Goal: Transaction & Acquisition: Subscribe to service/newsletter

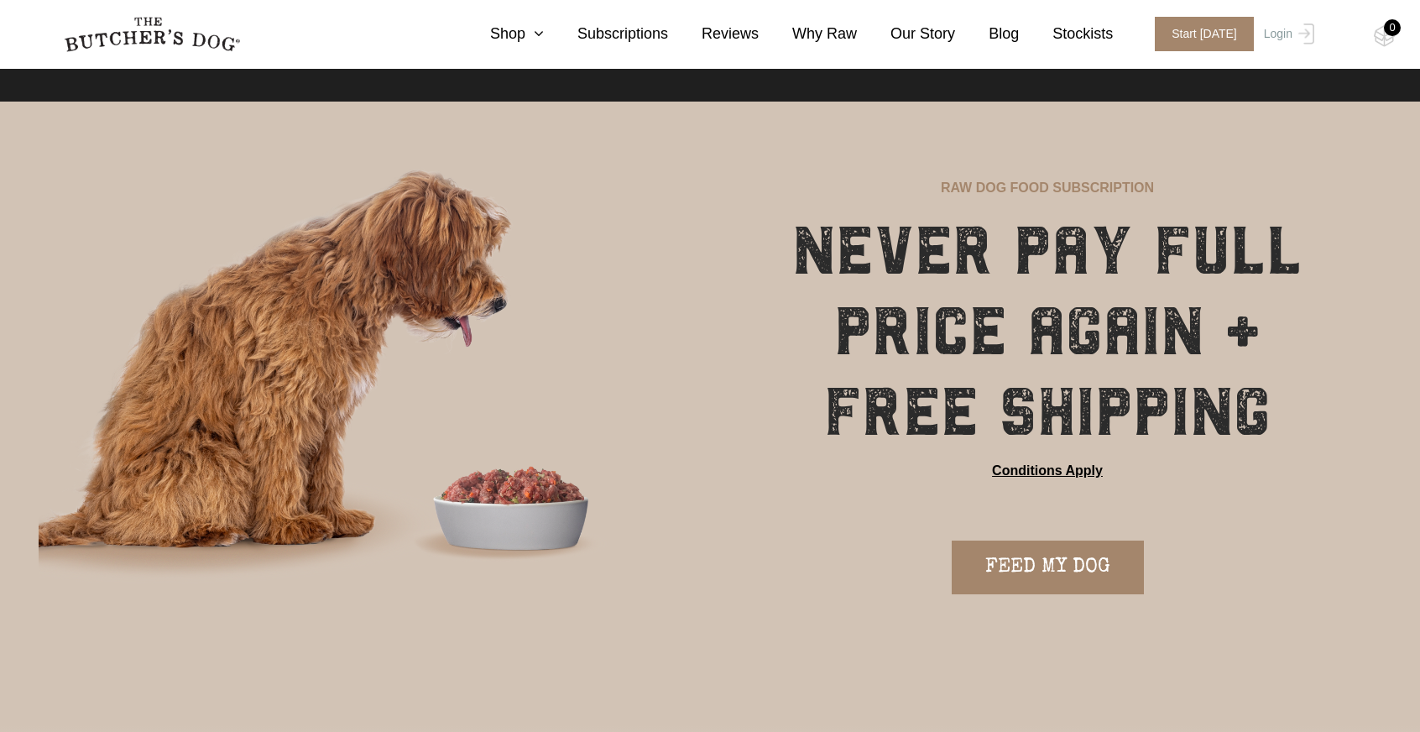
scroll to position [7, 0]
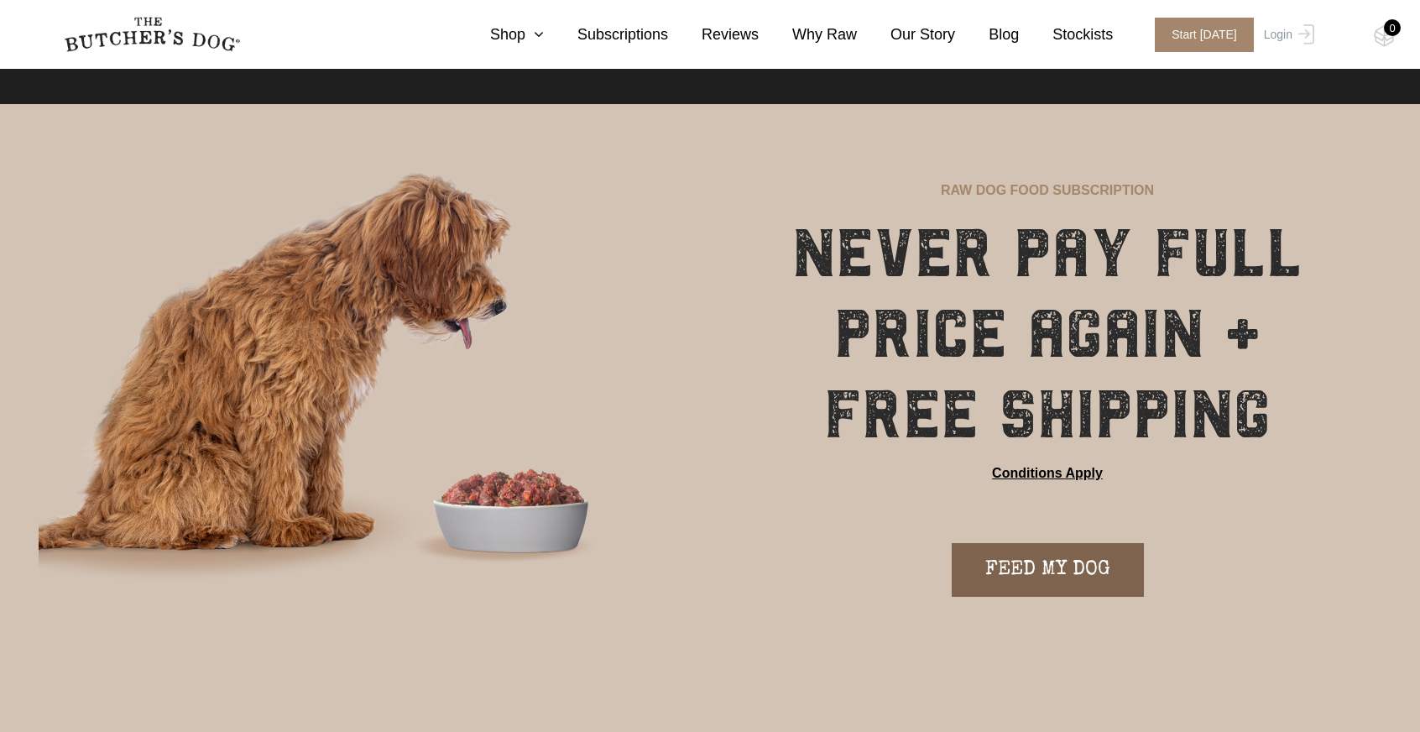
click at [1084, 551] on link "FEED MY DOG" at bounding box center [1048, 570] width 192 height 54
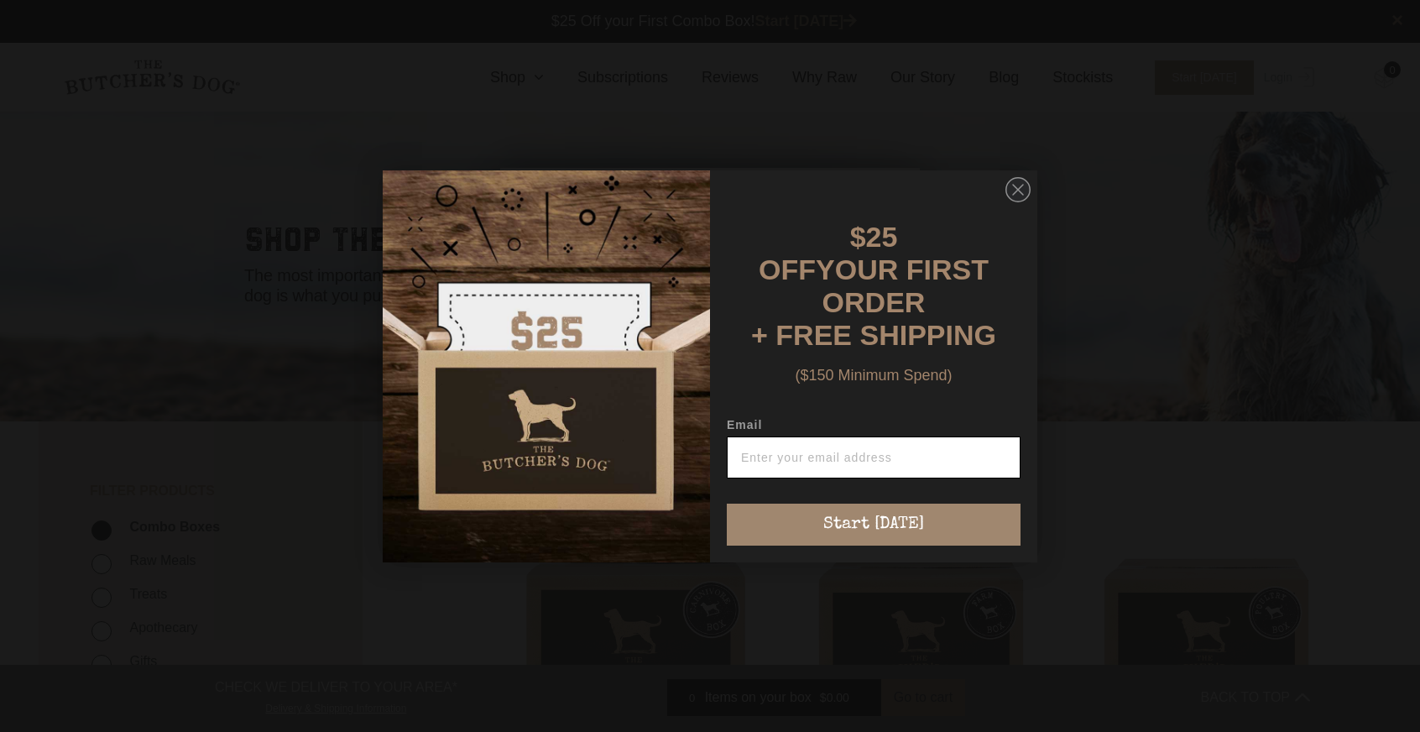
click at [884, 444] on input "Email" at bounding box center [874, 457] width 294 height 42
click at [1017, 192] on circle "Close dialog" at bounding box center [1018, 189] width 24 height 24
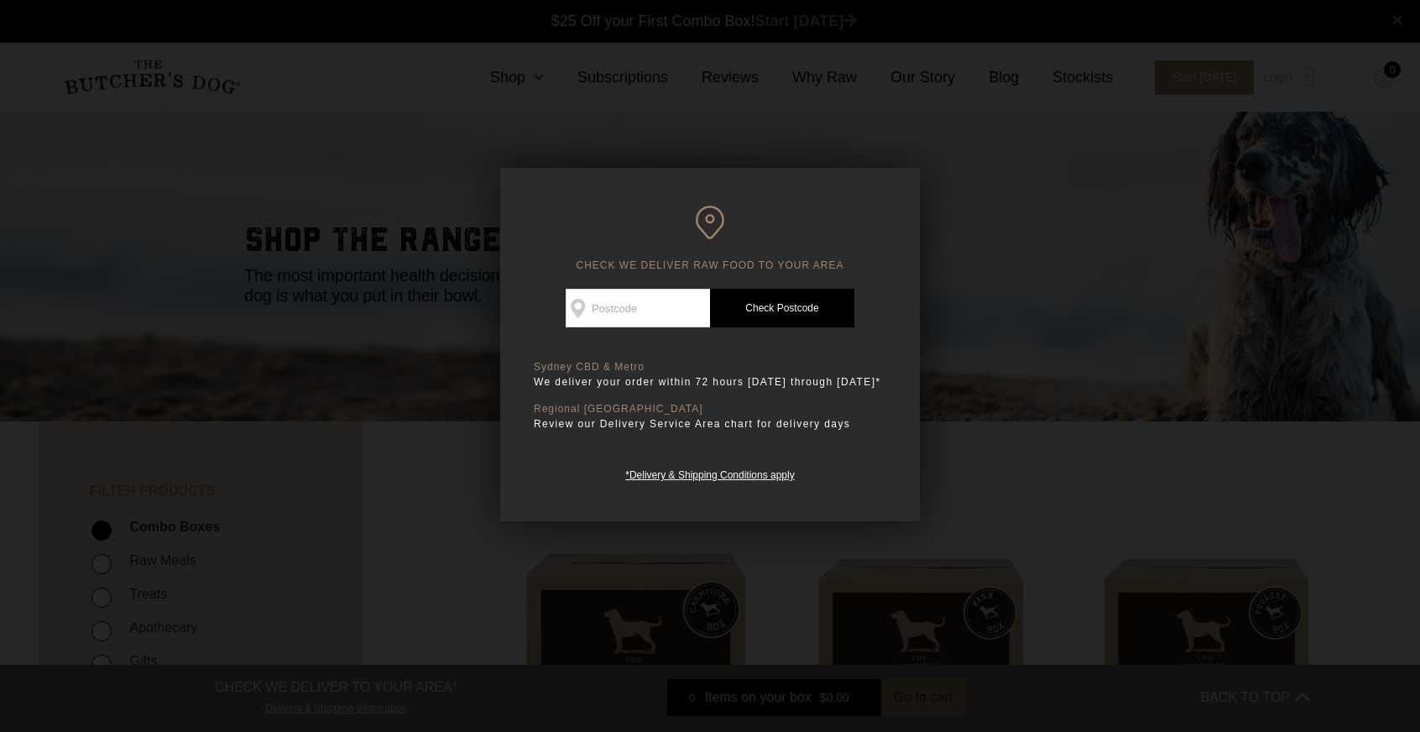
click at [638, 296] on input "Check Availability At" at bounding box center [638, 308] width 144 height 39
type input "2041"
click at [736, 310] on link "Check Postcode" at bounding box center [782, 308] width 144 height 39
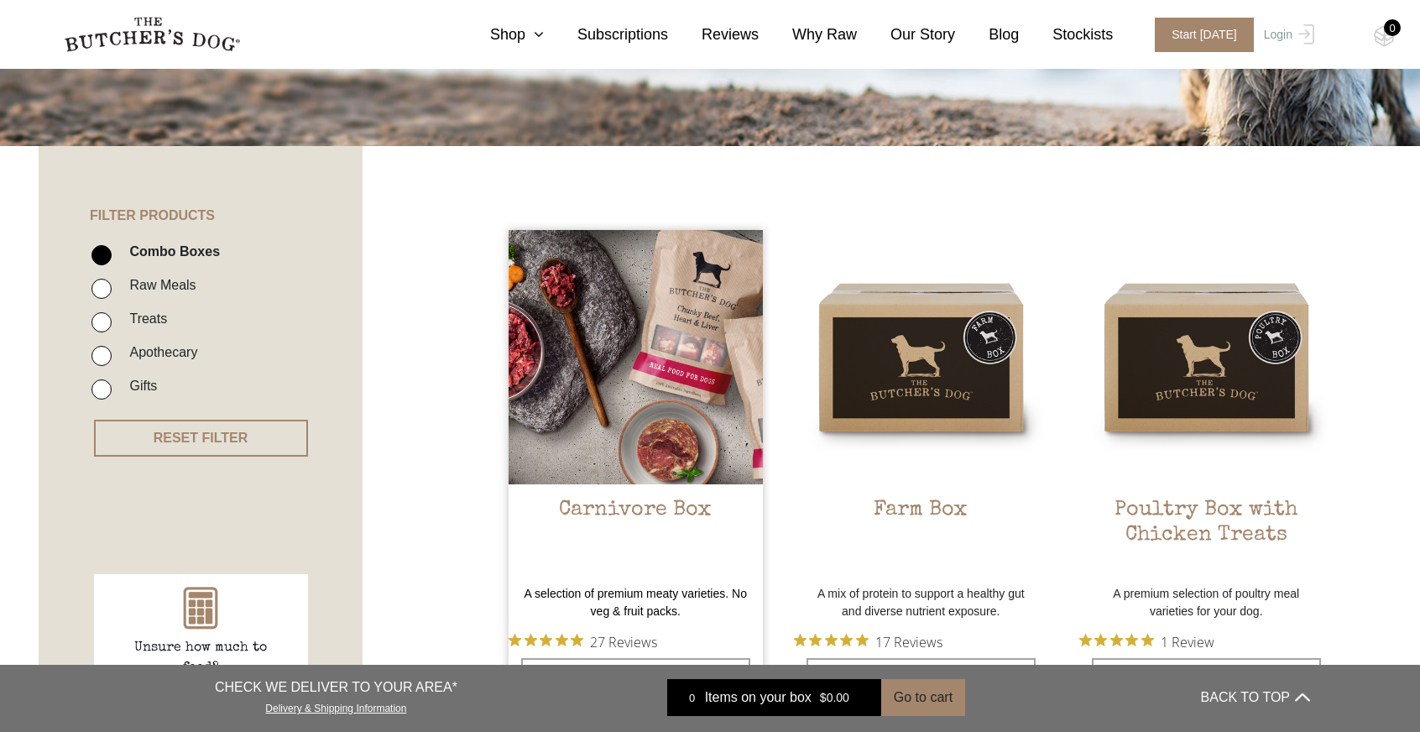
scroll to position [281, 0]
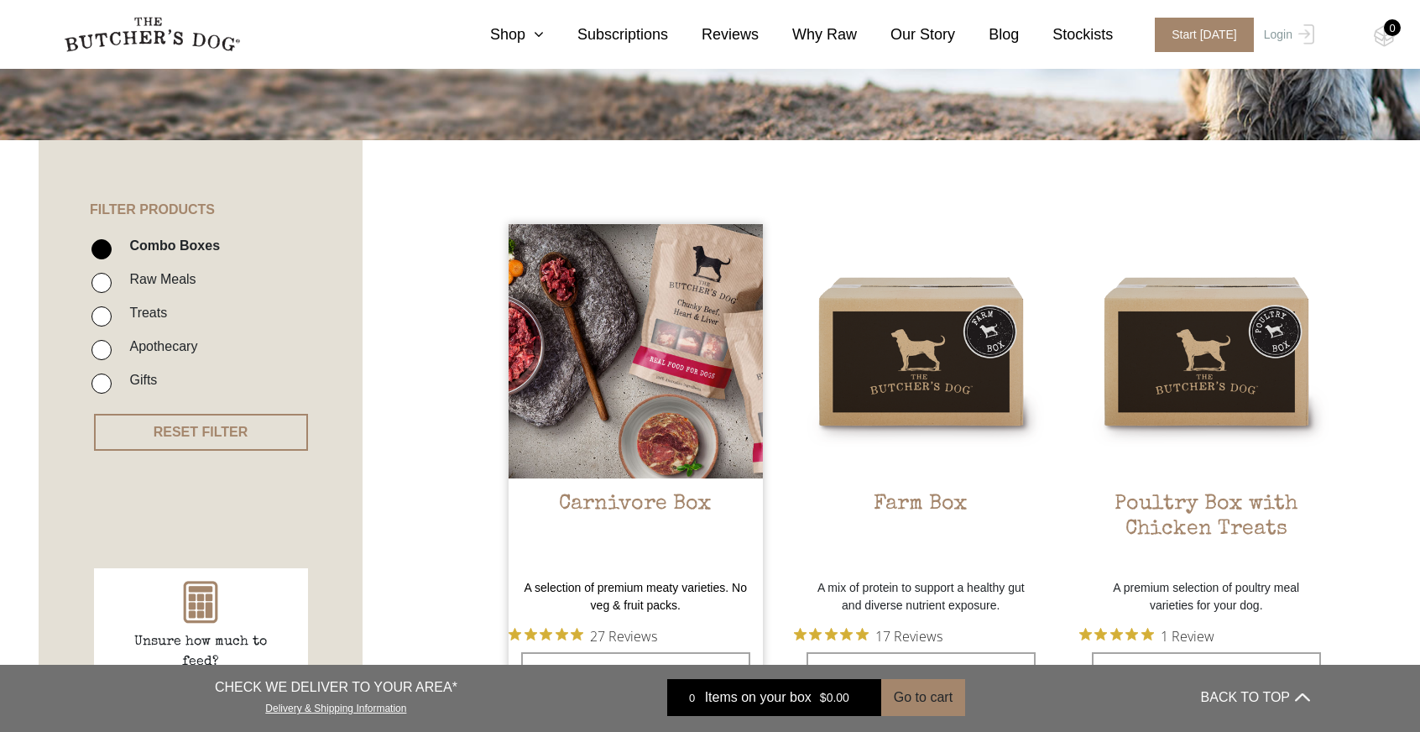
click at [641, 321] on img at bounding box center [635, 351] width 254 height 254
